Goal: Obtain resource: Download file/media

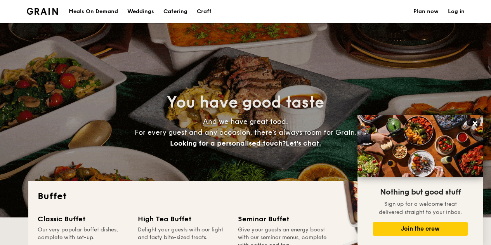
select select
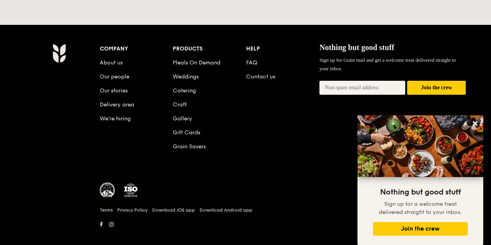
scroll to position [1704, 0]
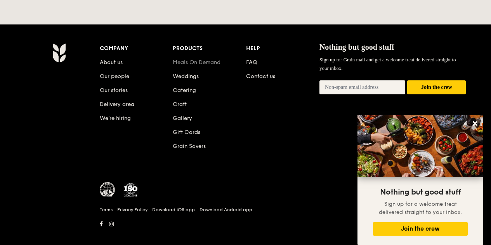
click at [181, 59] on link "Meals On Demand" at bounding box center [197, 62] width 48 height 7
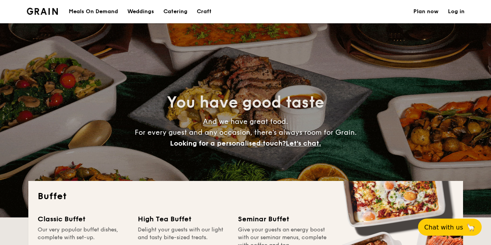
select select
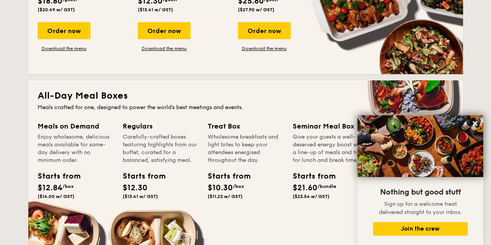
scroll to position [181, 0]
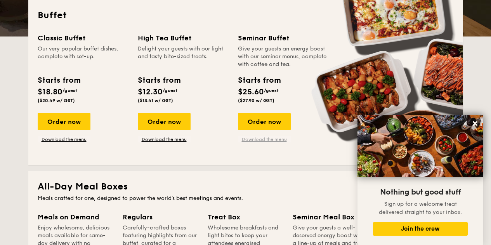
click at [271, 137] on link "Download the menu" at bounding box center [264, 139] width 53 height 6
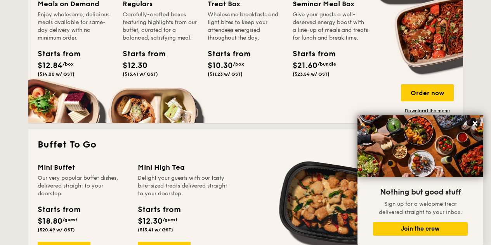
scroll to position [544, 0]
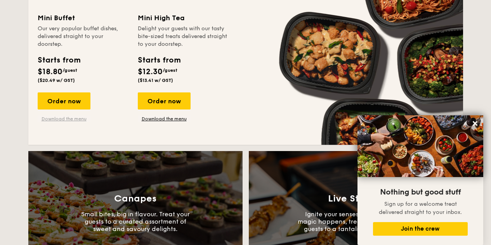
click at [53, 117] on link "Download the menu" at bounding box center [64, 119] width 53 height 6
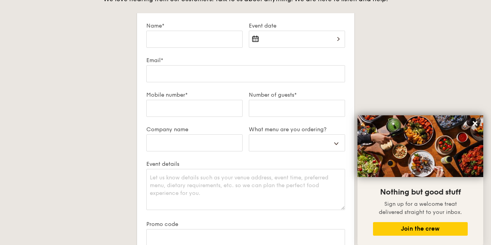
scroll to position [1704, 0]
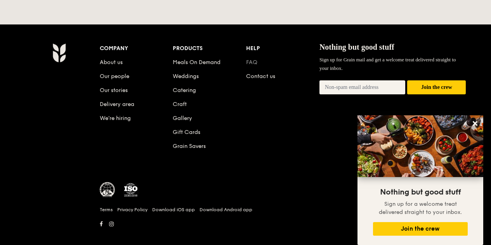
click at [249, 59] on link "FAQ" at bounding box center [251, 62] width 11 height 7
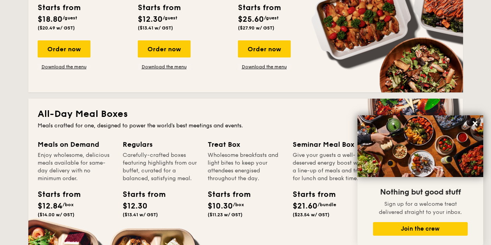
scroll to position [435, 0]
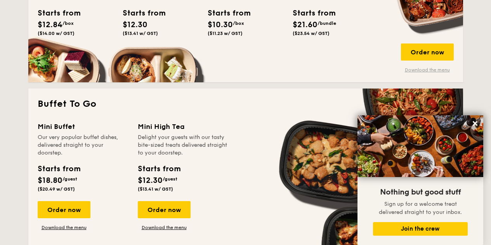
click at [408, 69] on link "Download the menu" at bounding box center [427, 70] width 53 height 6
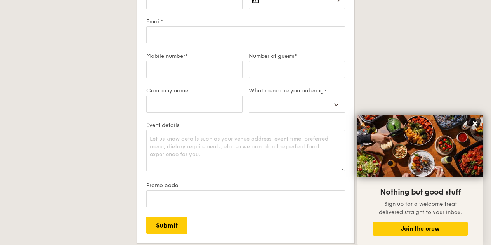
scroll to position [1432, 0]
